Goal: Transaction & Acquisition: Book appointment/travel/reservation

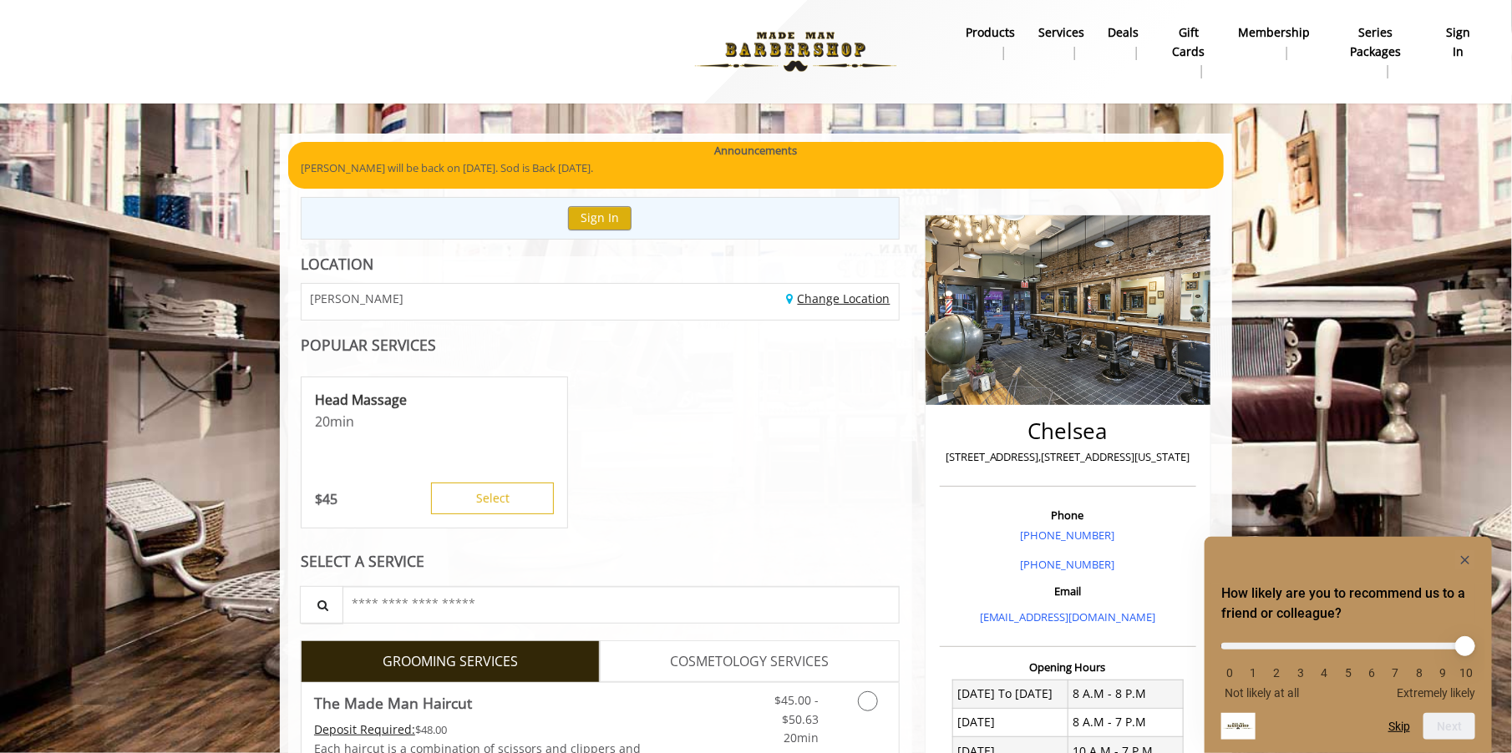
click at [824, 305] on link "Change Location" at bounding box center [839, 299] width 104 height 16
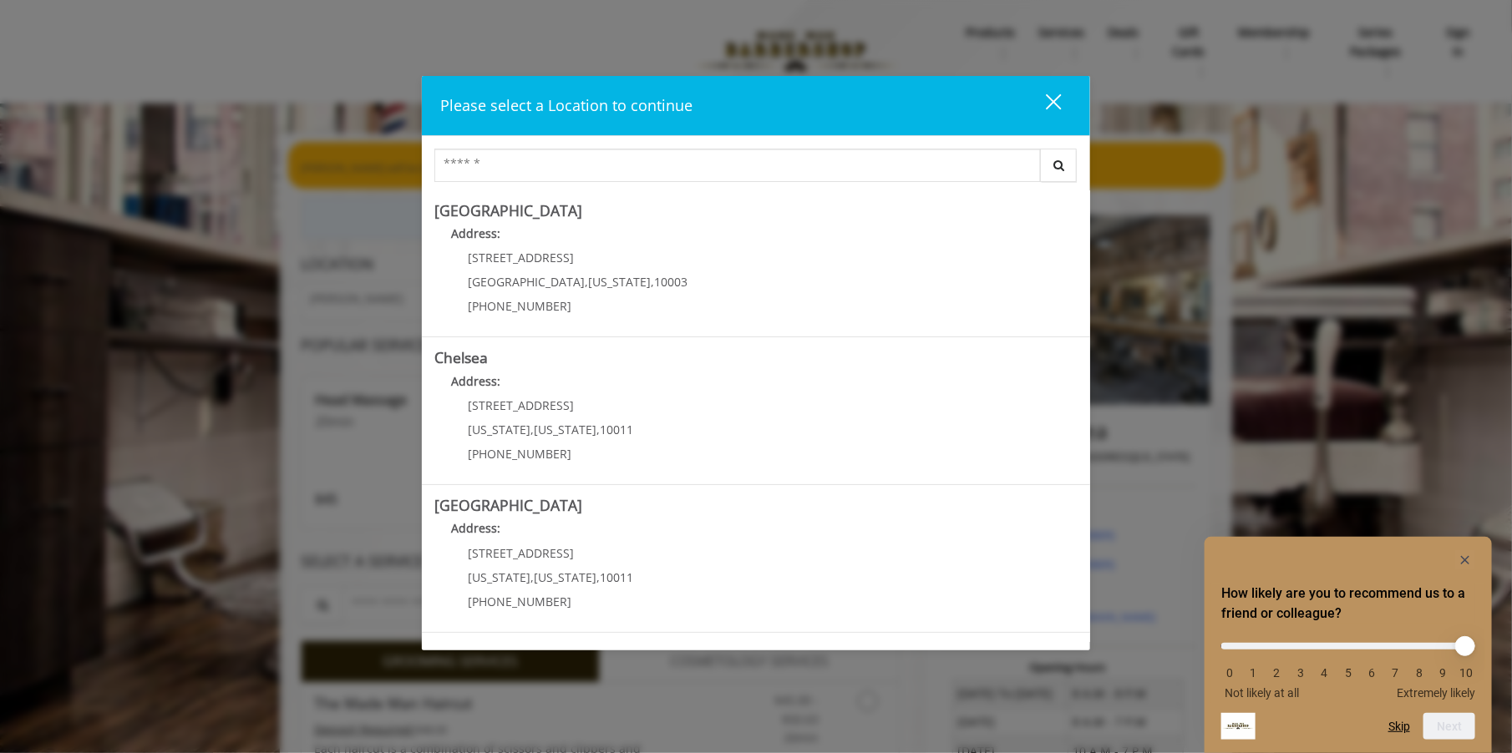
click at [274, 332] on div "Please select a Location to continue close Search Greenwich Village Address: 60…" at bounding box center [756, 376] width 1512 height 753
click at [1060, 95] on div "close dialog" at bounding box center [1054, 102] width 16 height 16
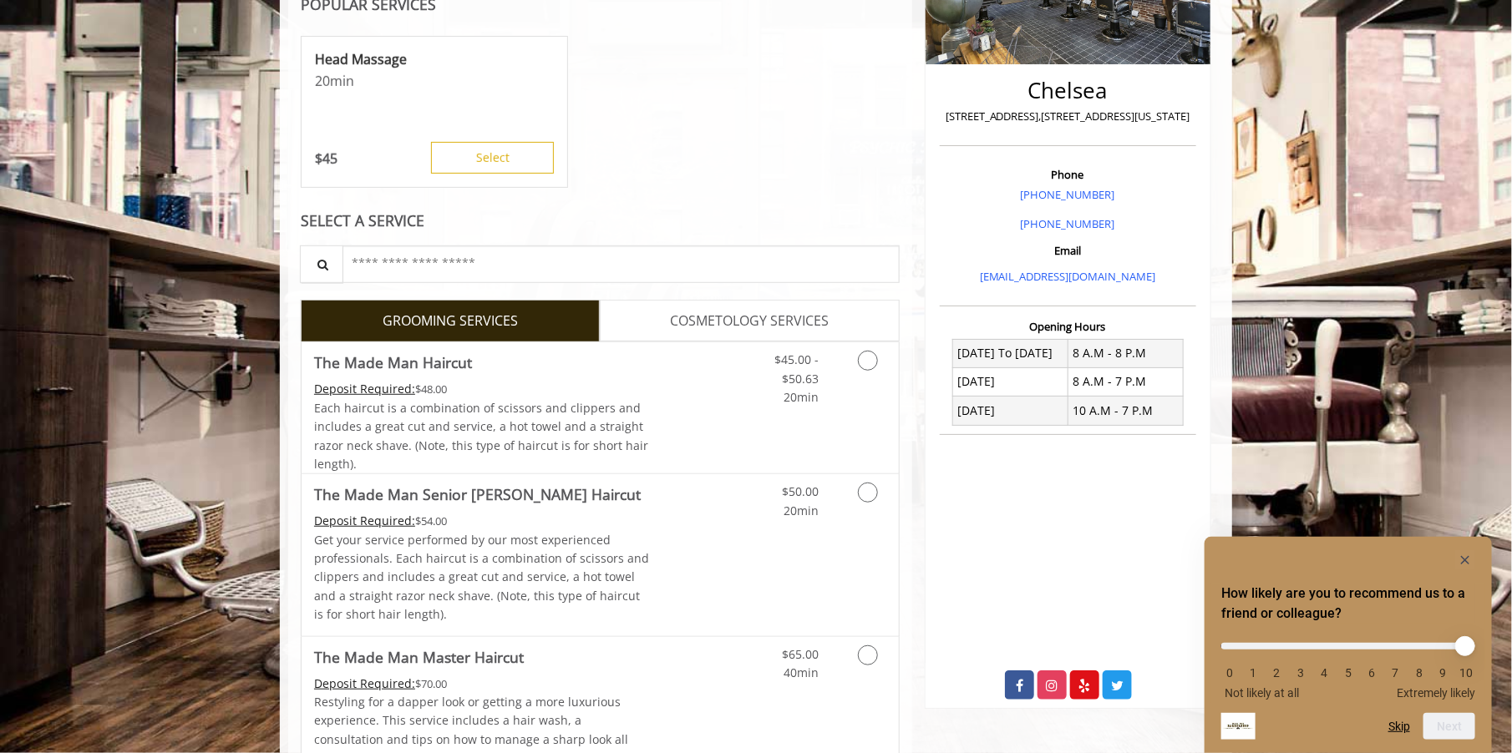
scroll to position [401, 0]
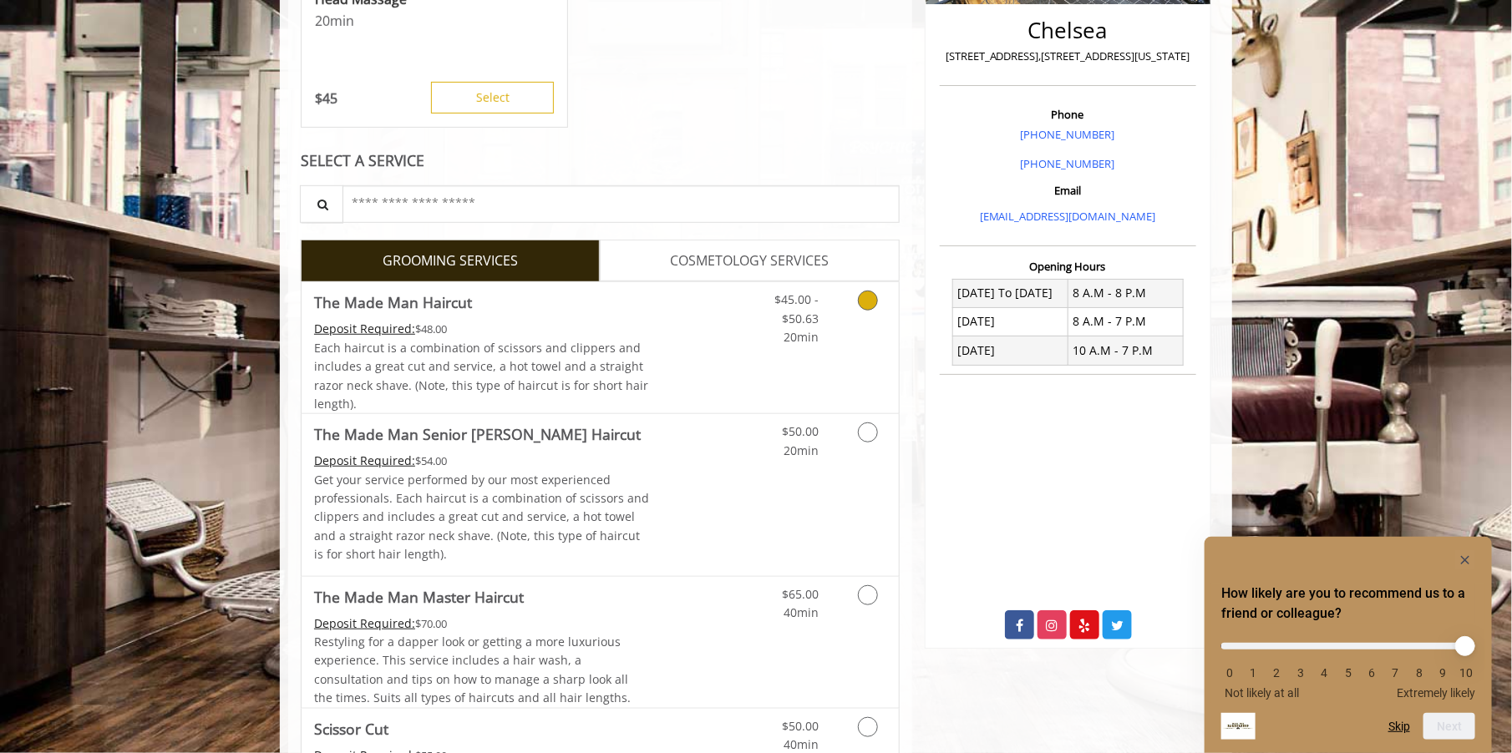
click at [865, 312] on link "Grooming services" at bounding box center [865, 314] width 43 height 64
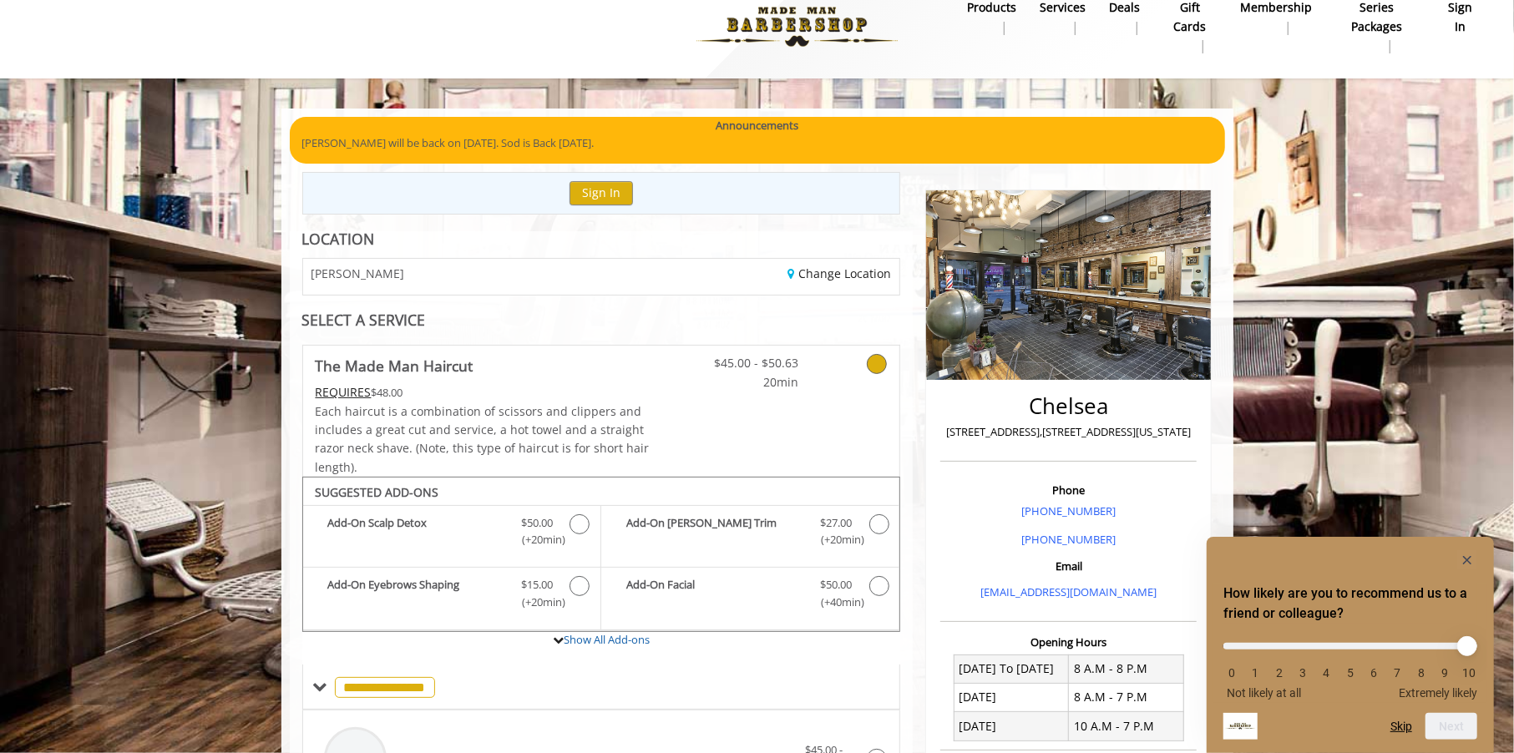
scroll to position [0, 0]
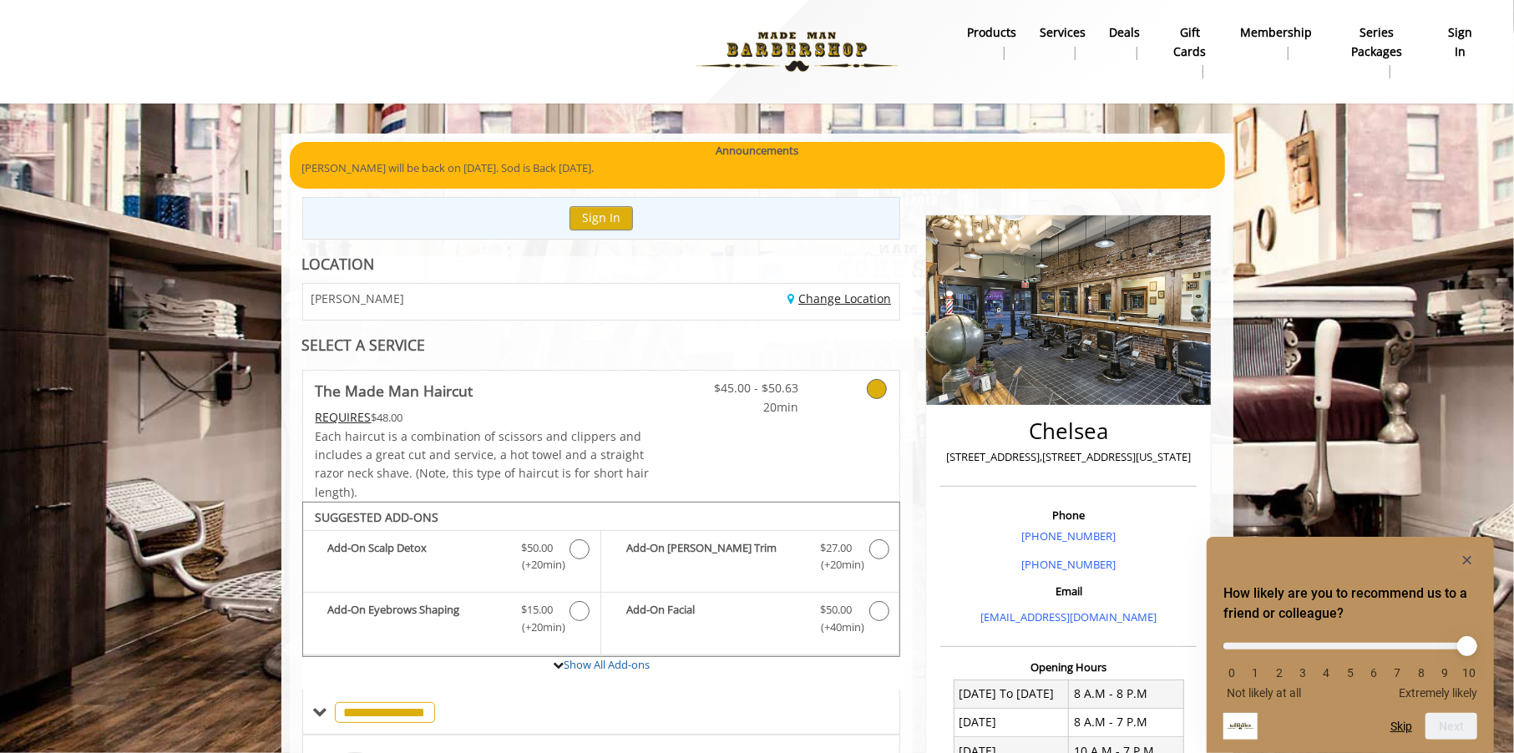
click at [832, 291] on link "Change Location" at bounding box center [840, 299] width 104 height 16
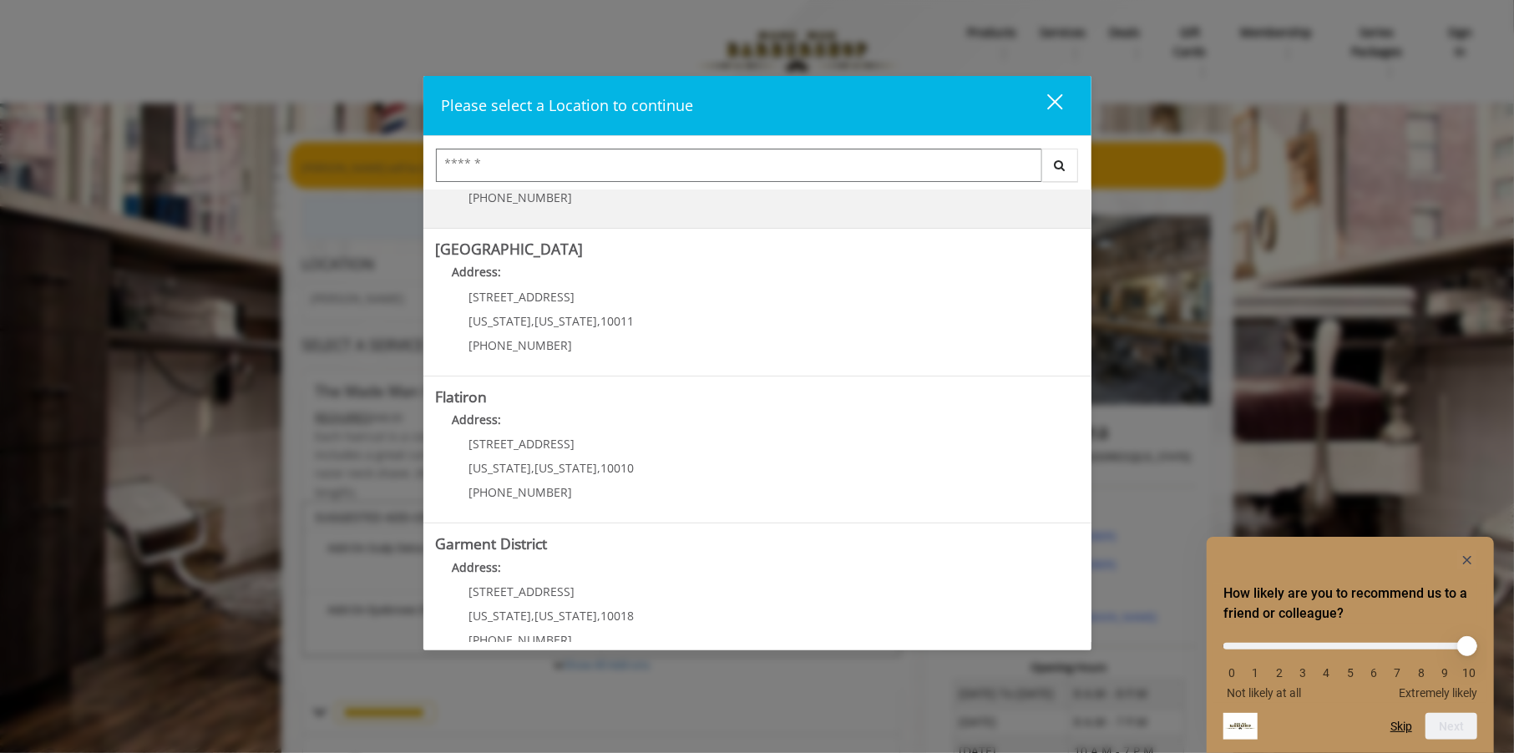
scroll to position [285, 0]
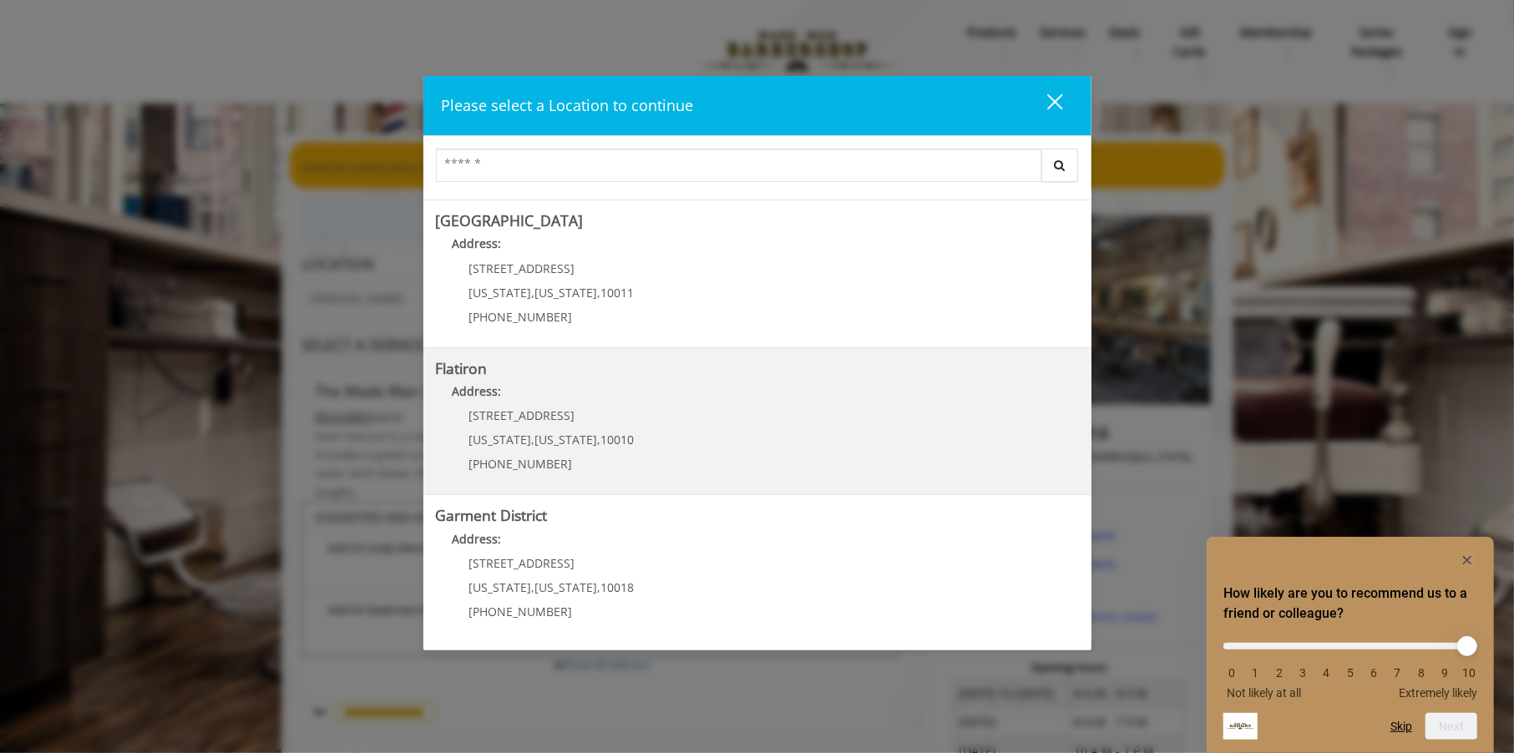
click at [646, 434] on "Flatiron Address: 10 E 23rd St New York , New York , 10010 (917) 475-1765" at bounding box center [757, 422] width 643 height 122
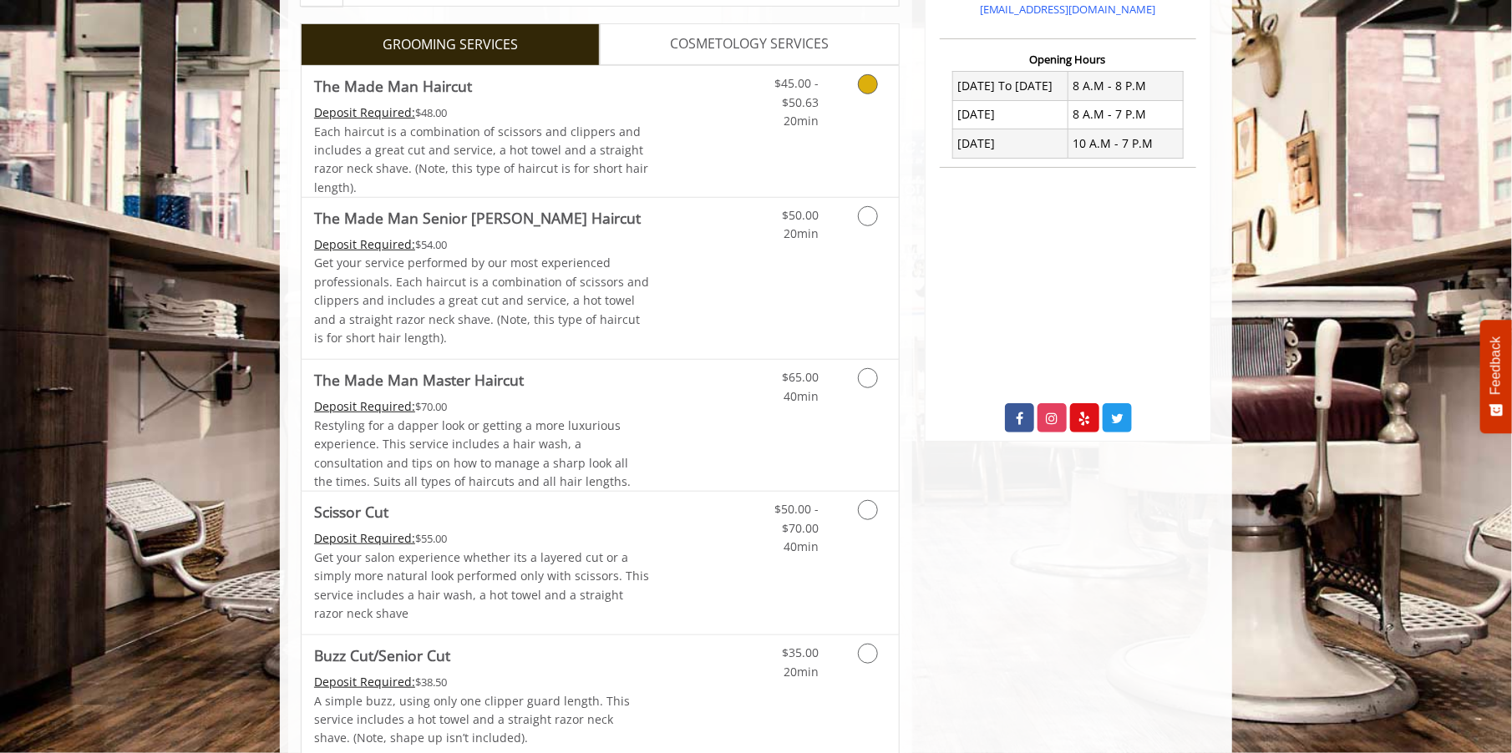
click at [837, 139] on div "$45.00 - $50.63 20min" at bounding box center [824, 131] width 150 height 131
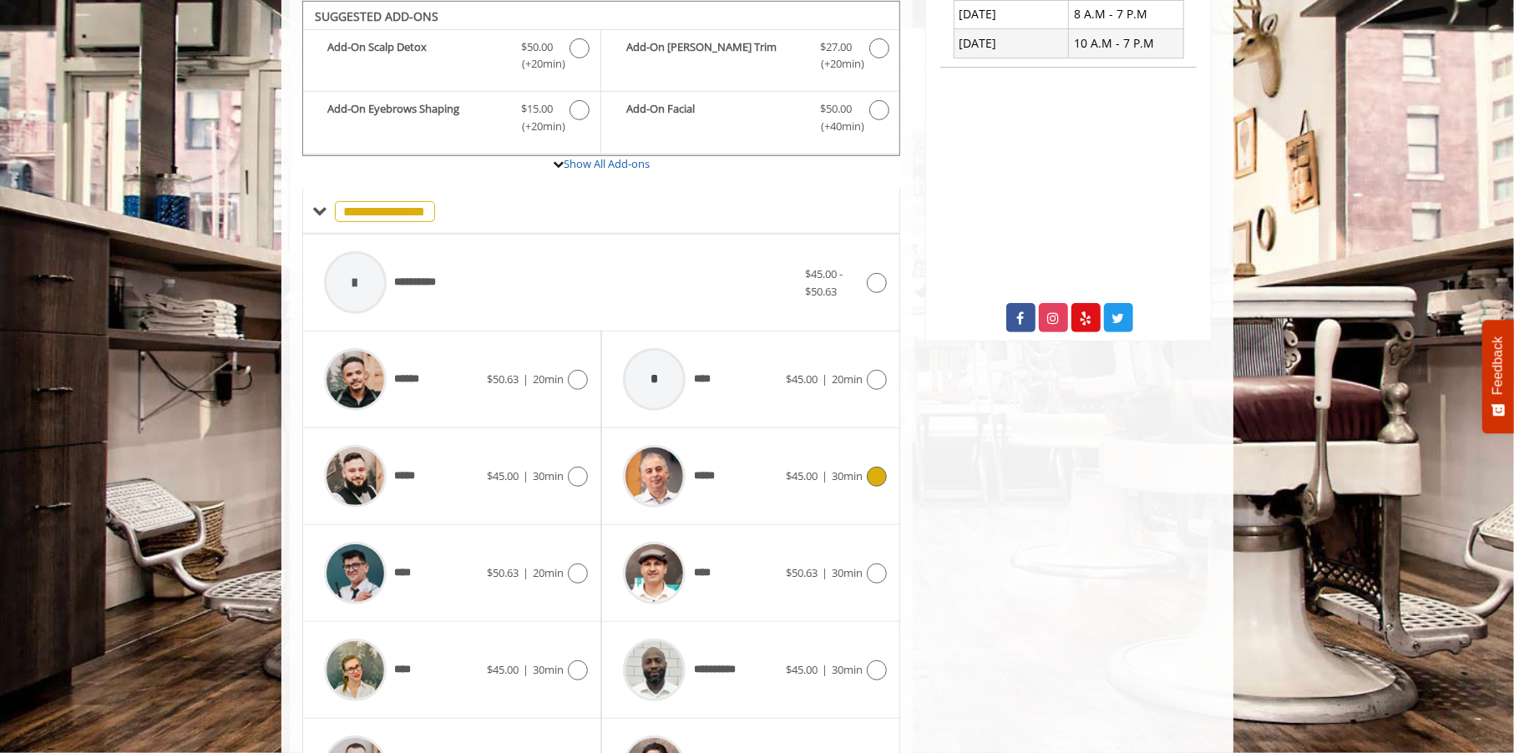
scroll to position [601, 0]
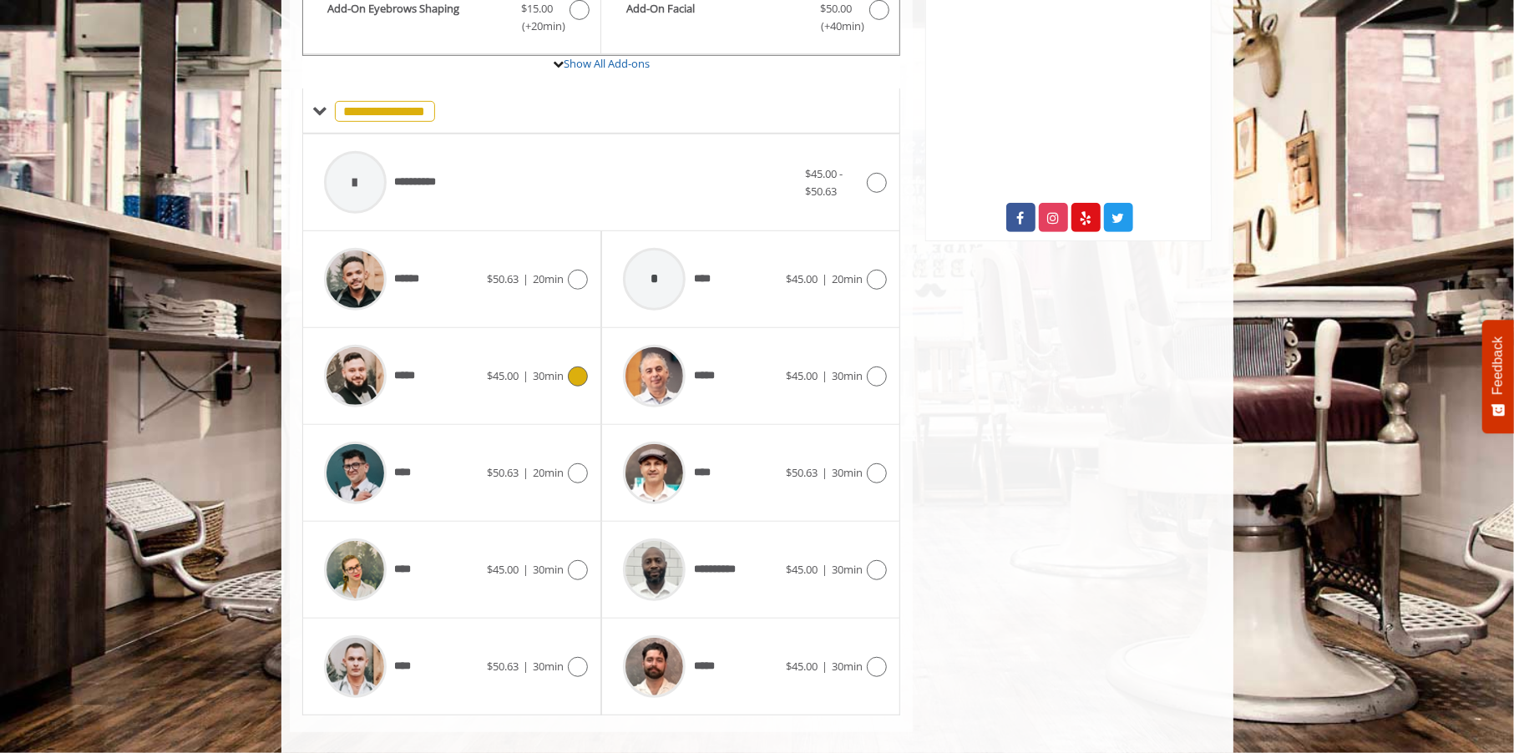
click at [575, 387] on div "***** $45.00 | 30min" at bounding box center [452, 376] width 272 height 79
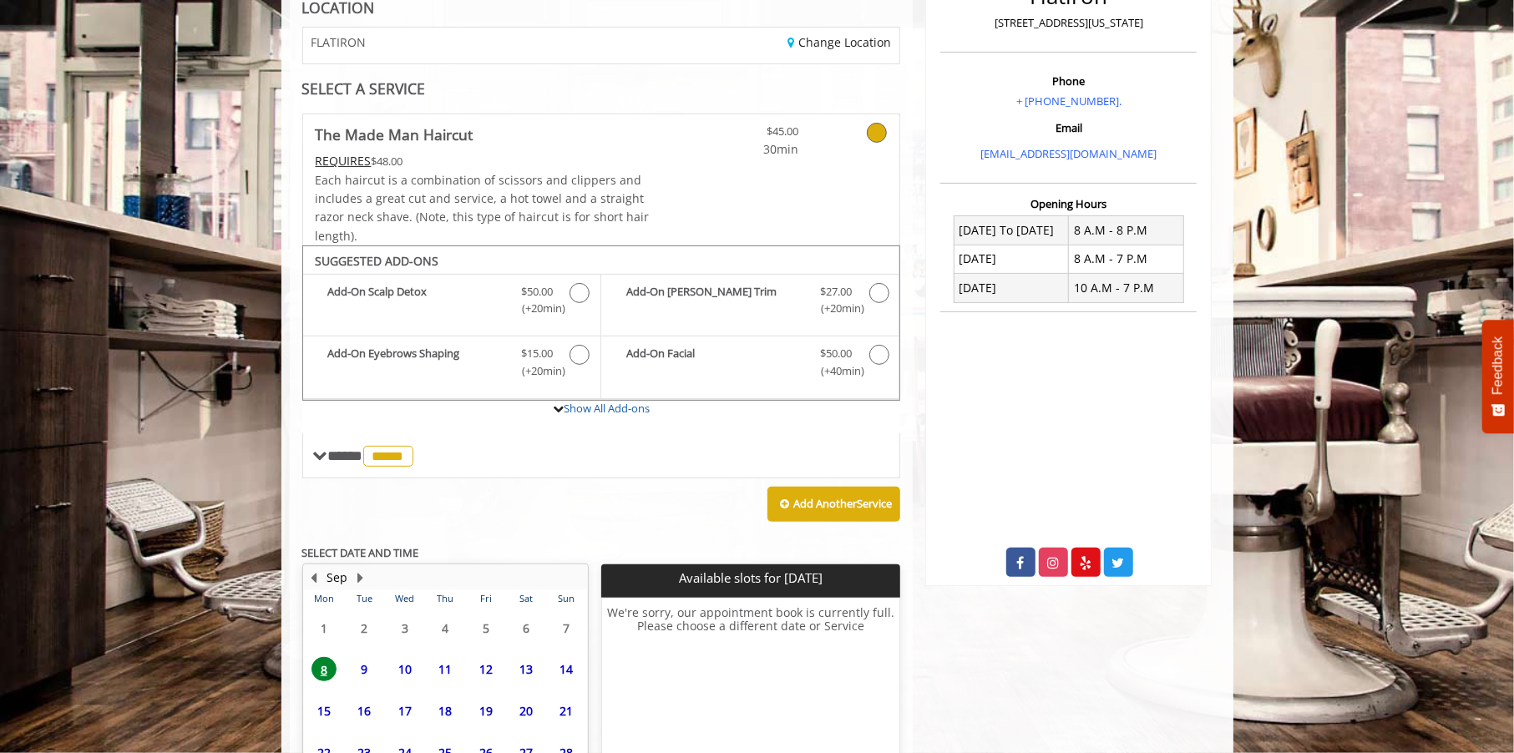
scroll to position [409, 0]
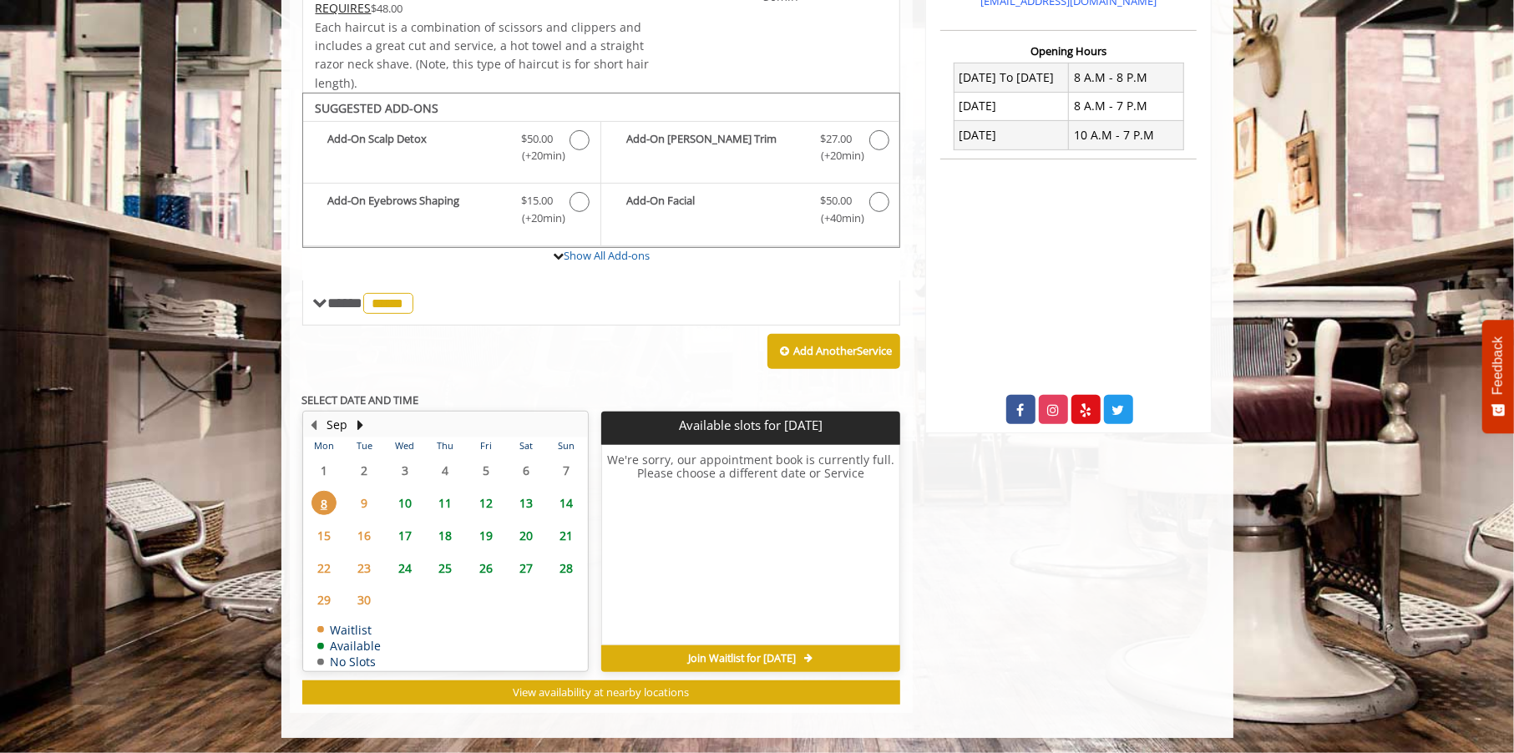
click at [402, 498] on span "10" at bounding box center [405, 503] width 25 height 24
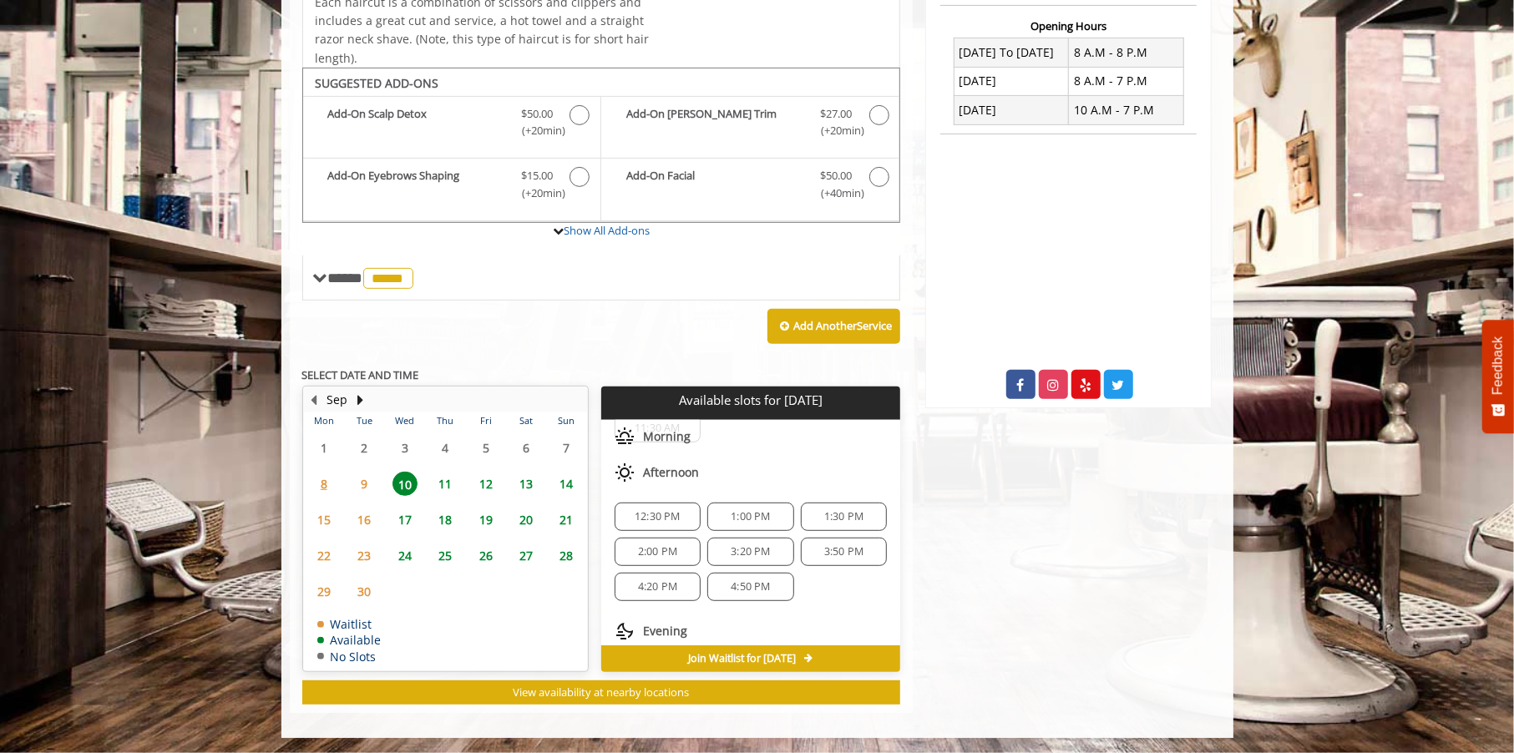
scroll to position [215, 0]
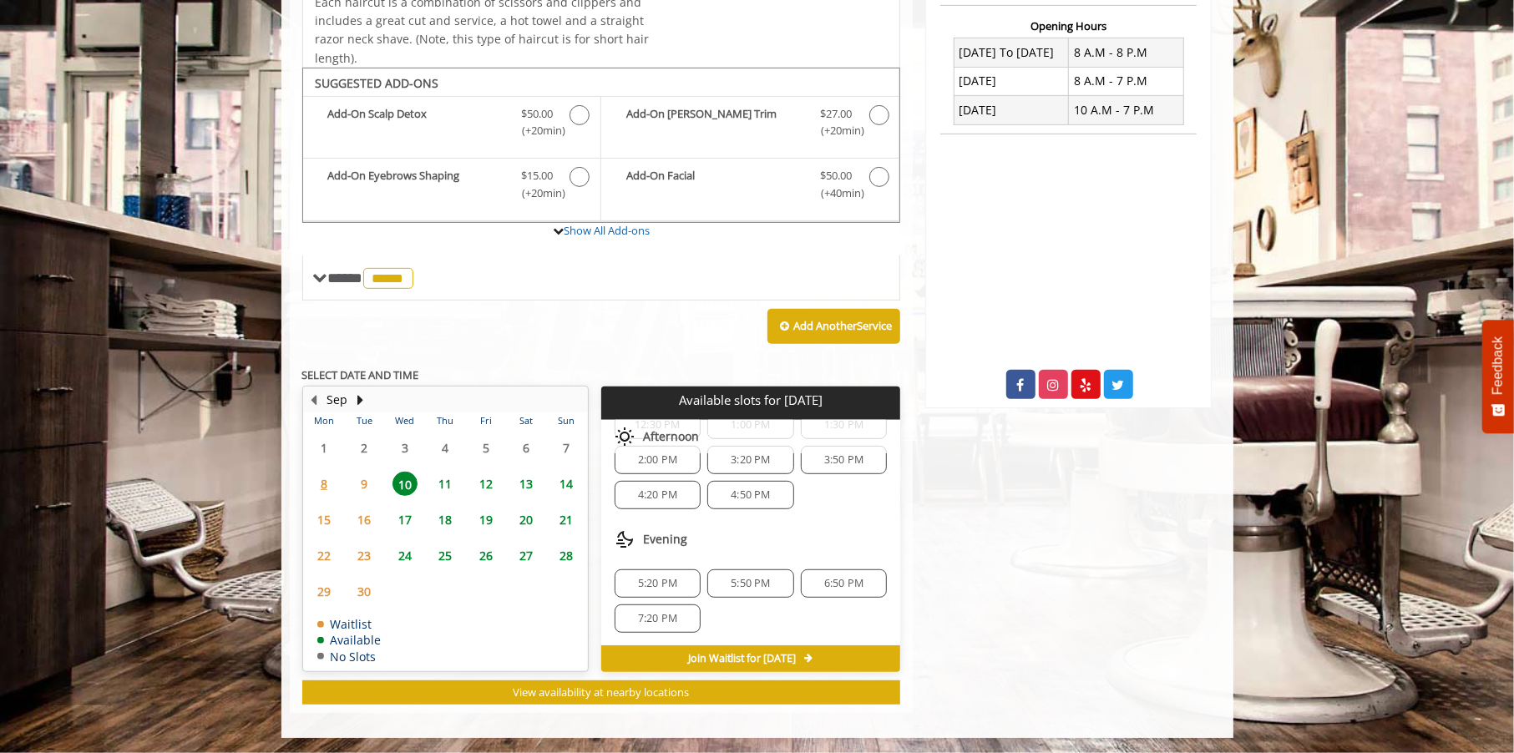
click at [535, 490] on span "13" at bounding box center [526, 484] width 25 height 24
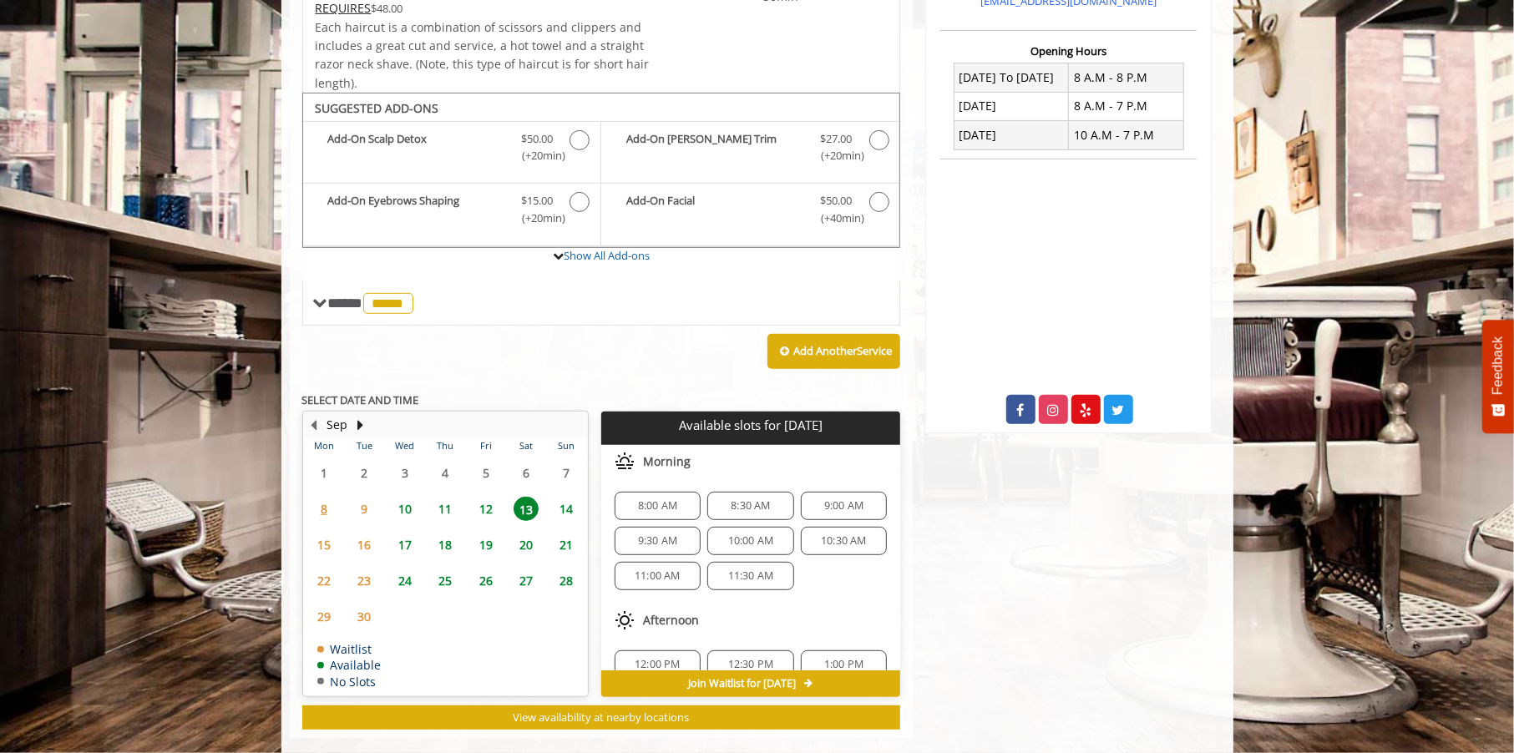
scroll to position [434, 0]
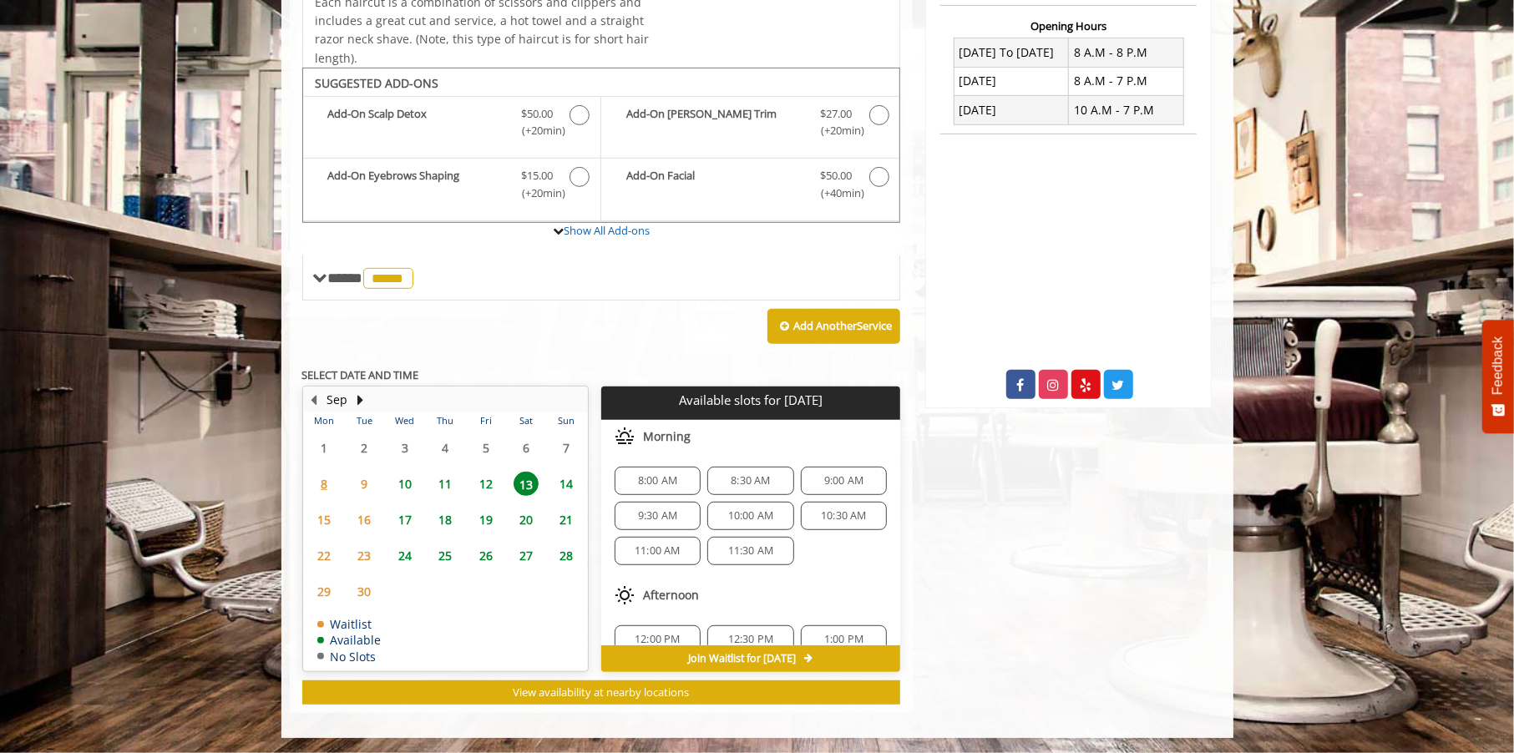
click at [413, 482] on span "10" at bounding box center [405, 484] width 25 height 24
click at [434, 479] on span "11" at bounding box center [445, 484] width 25 height 24
click at [421, 483] on div "10" at bounding box center [404, 484] width 33 height 24
click at [536, 484] on span "13" at bounding box center [526, 484] width 25 height 24
click at [681, 490] on div "8:00 AM" at bounding box center [658, 481] width 86 height 28
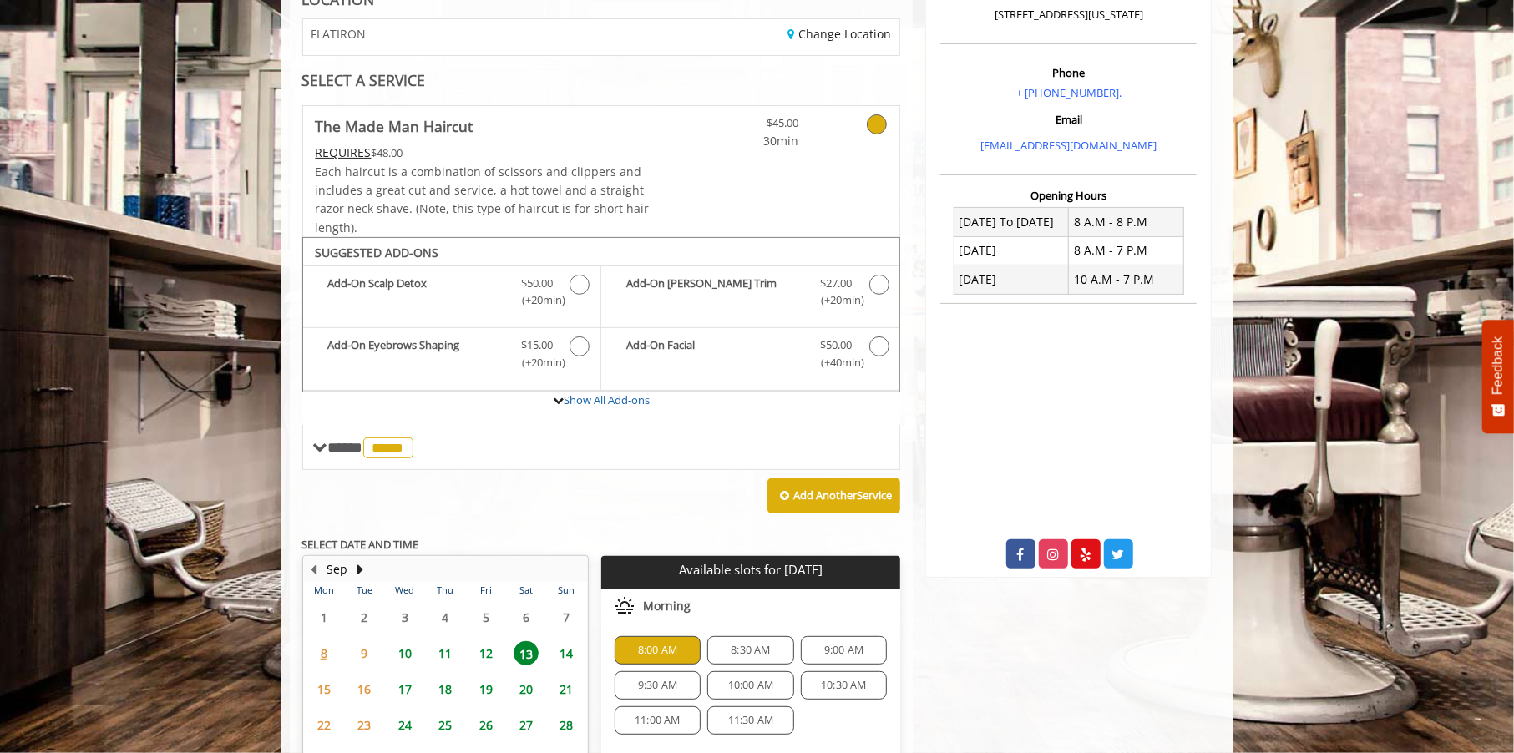
scroll to position [0, 0]
